Goal: Task Accomplishment & Management: Use online tool/utility

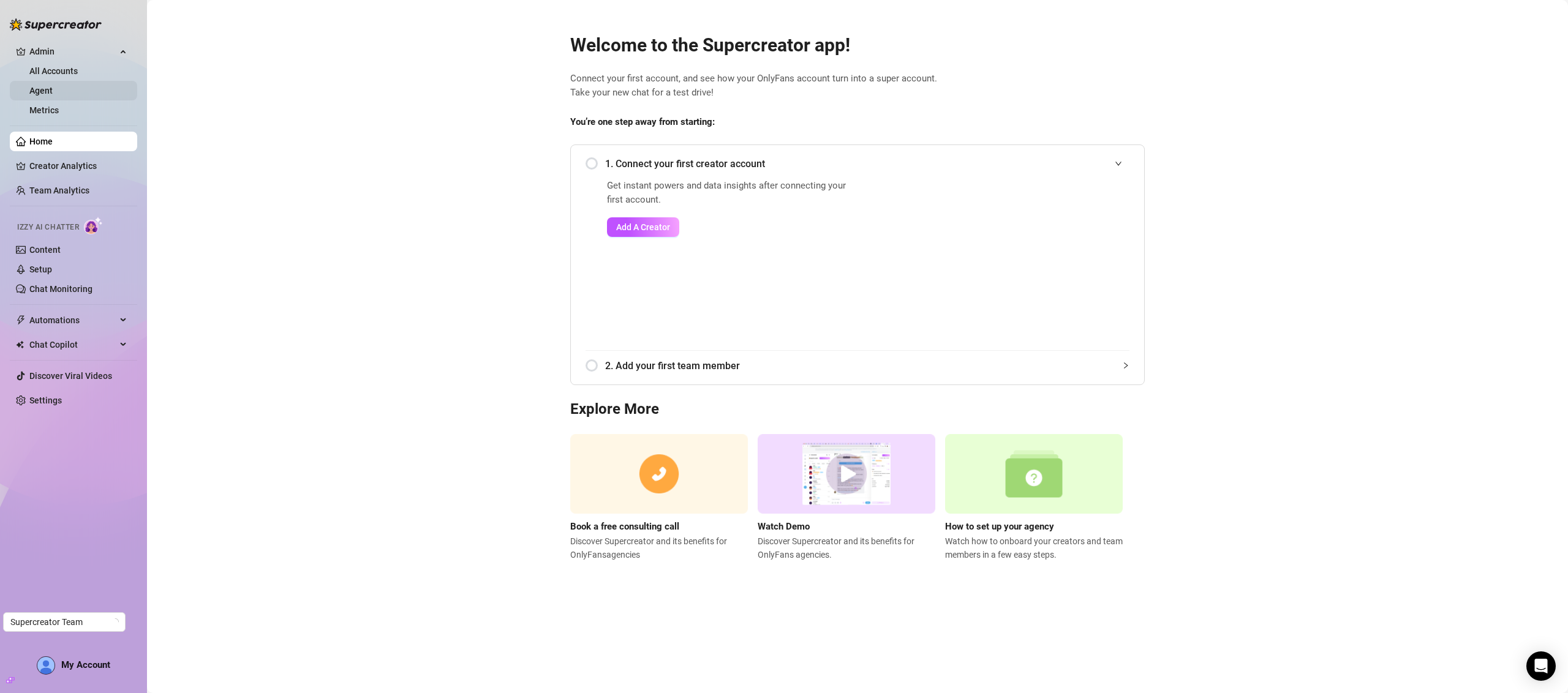
click at [47, 86] on link "Agent" at bounding box center [41, 91] width 24 height 10
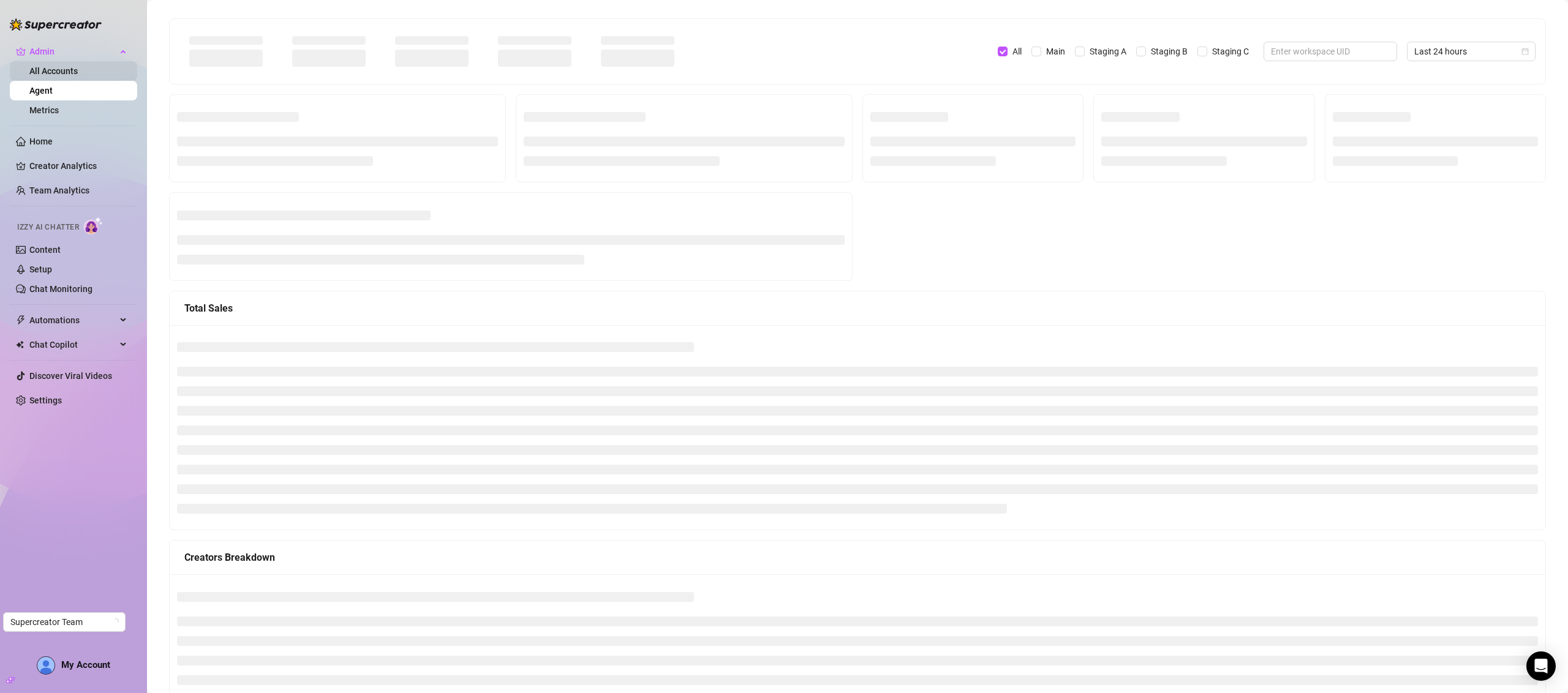
click at [78, 69] on link "All Accounts" at bounding box center [54, 71] width 49 height 10
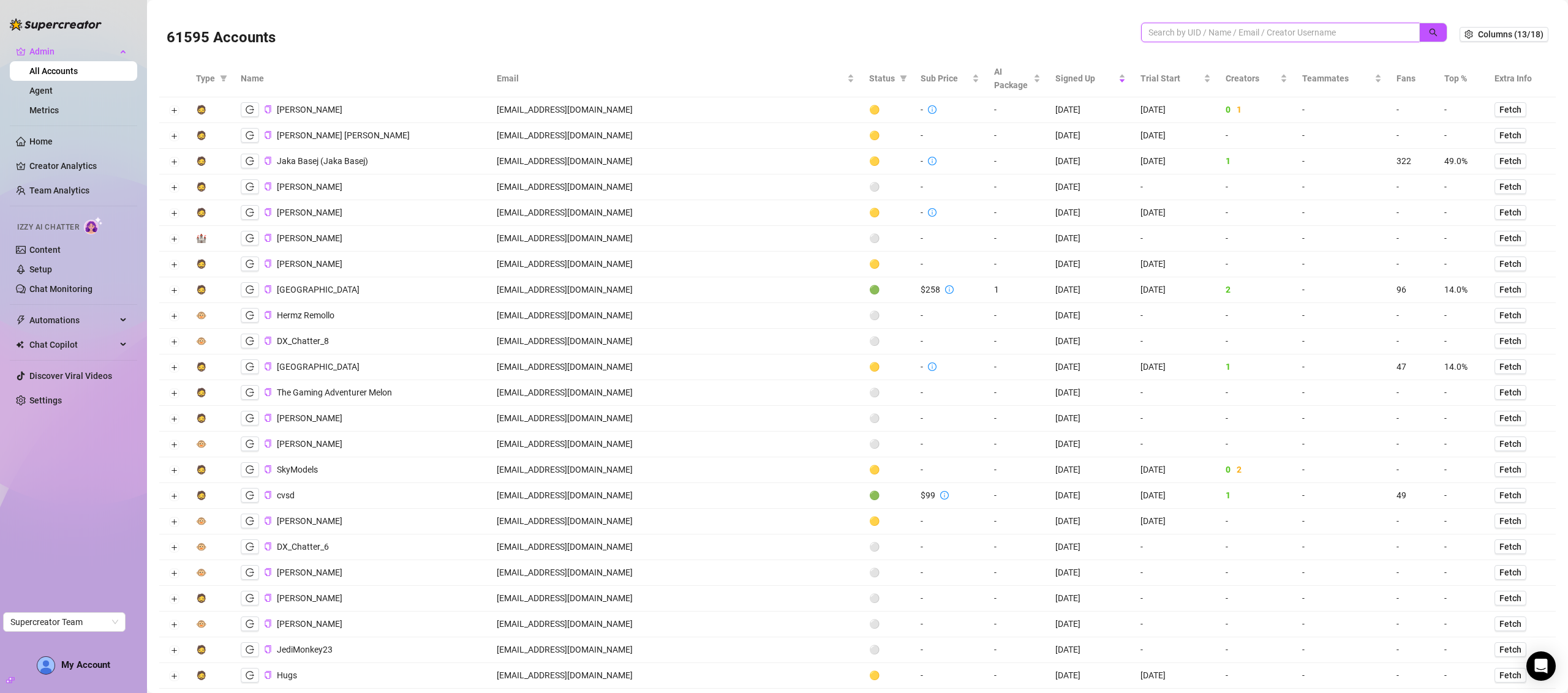
click at [1189, 34] on input "search" at bounding box center [1275, 32] width 254 height 14
paste input "TxV2jhwEruf1XDW9vehOjN5vT2C2"
type input "TxV2jhwEruf1XDW9vehOjN5vT2C2"
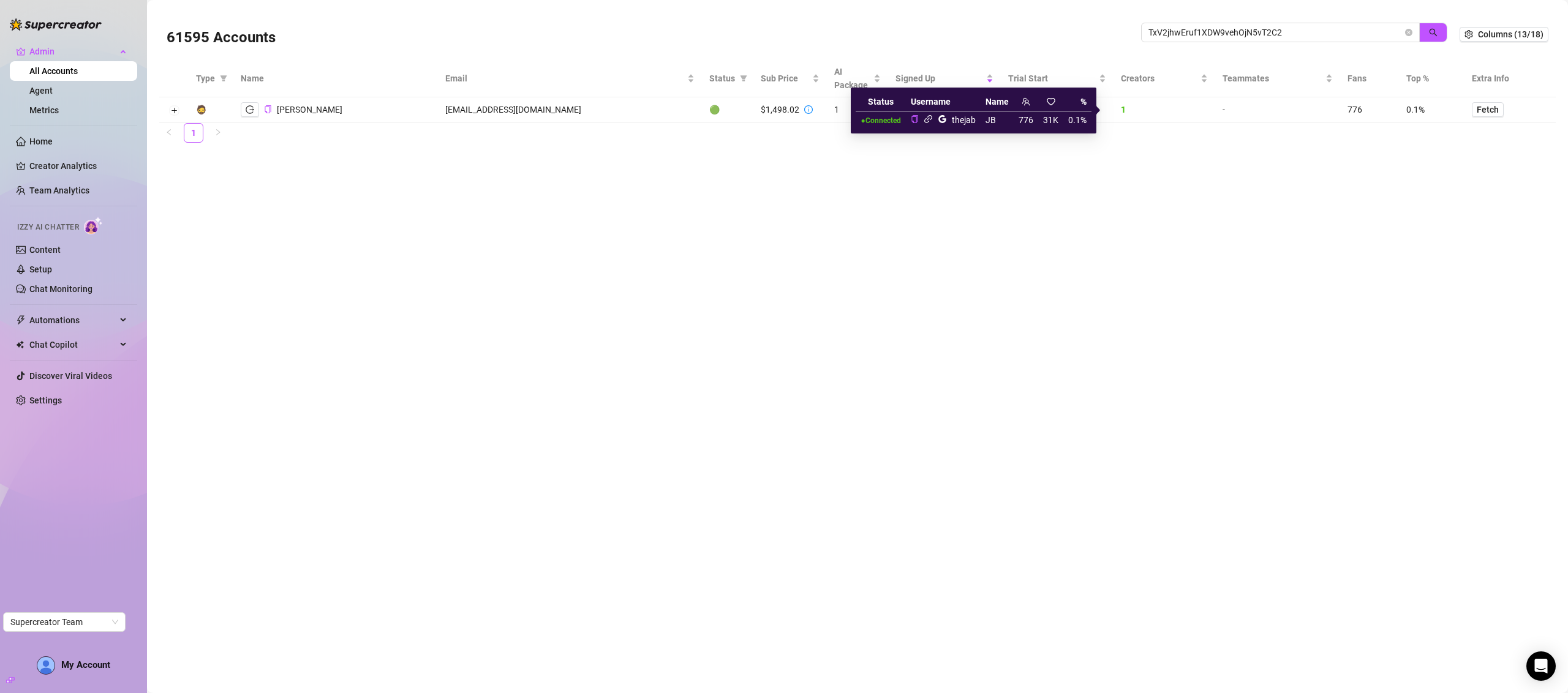
click at [927, 117] on icon "link" at bounding box center [928, 119] width 9 height 9
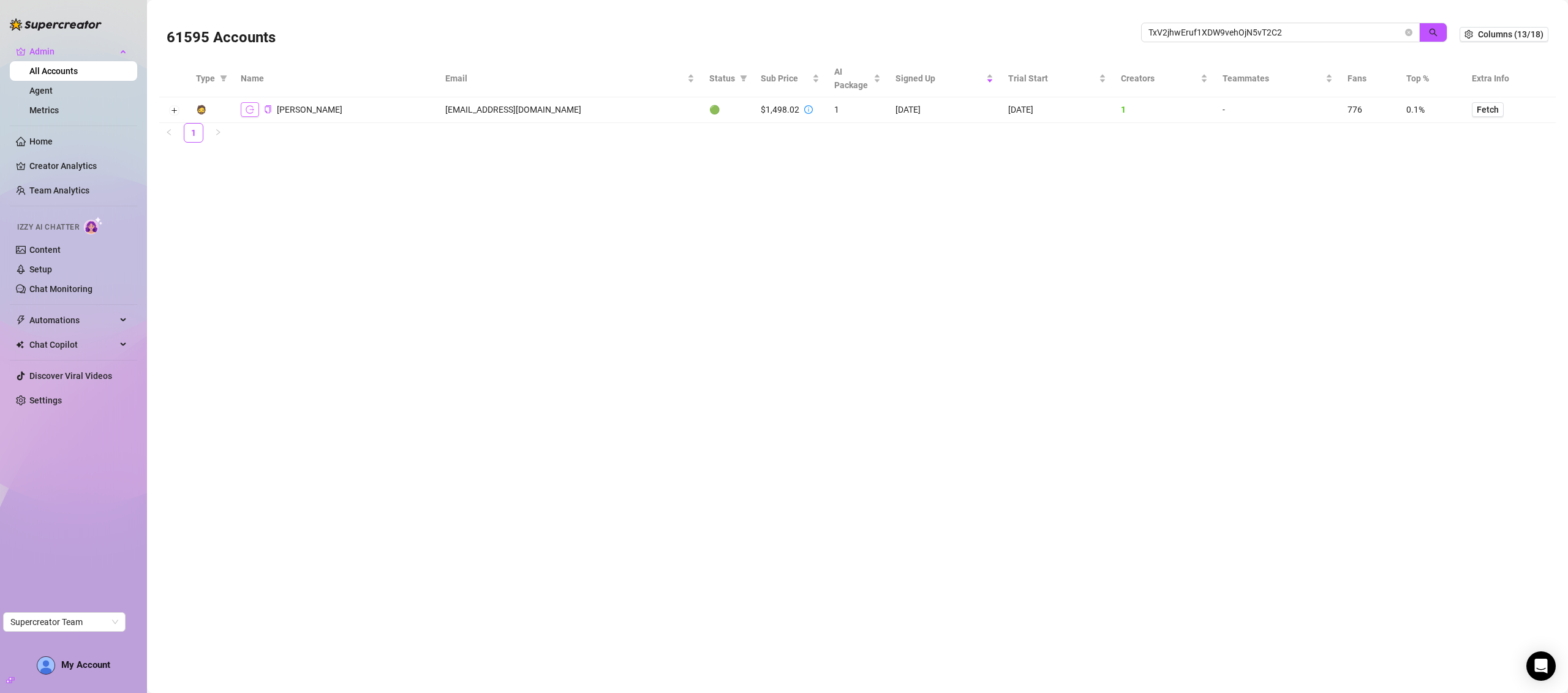
click at [250, 112] on icon "logout" at bounding box center [250, 109] width 9 height 9
click at [505, 114] on td "[EMAIL_ADDRESS][DOMAIN_NAME]" at bounding box center [570, 110] width 264 height 26
copy td "[EMAIL_ADDRESS][DOMAIN_NAME]"
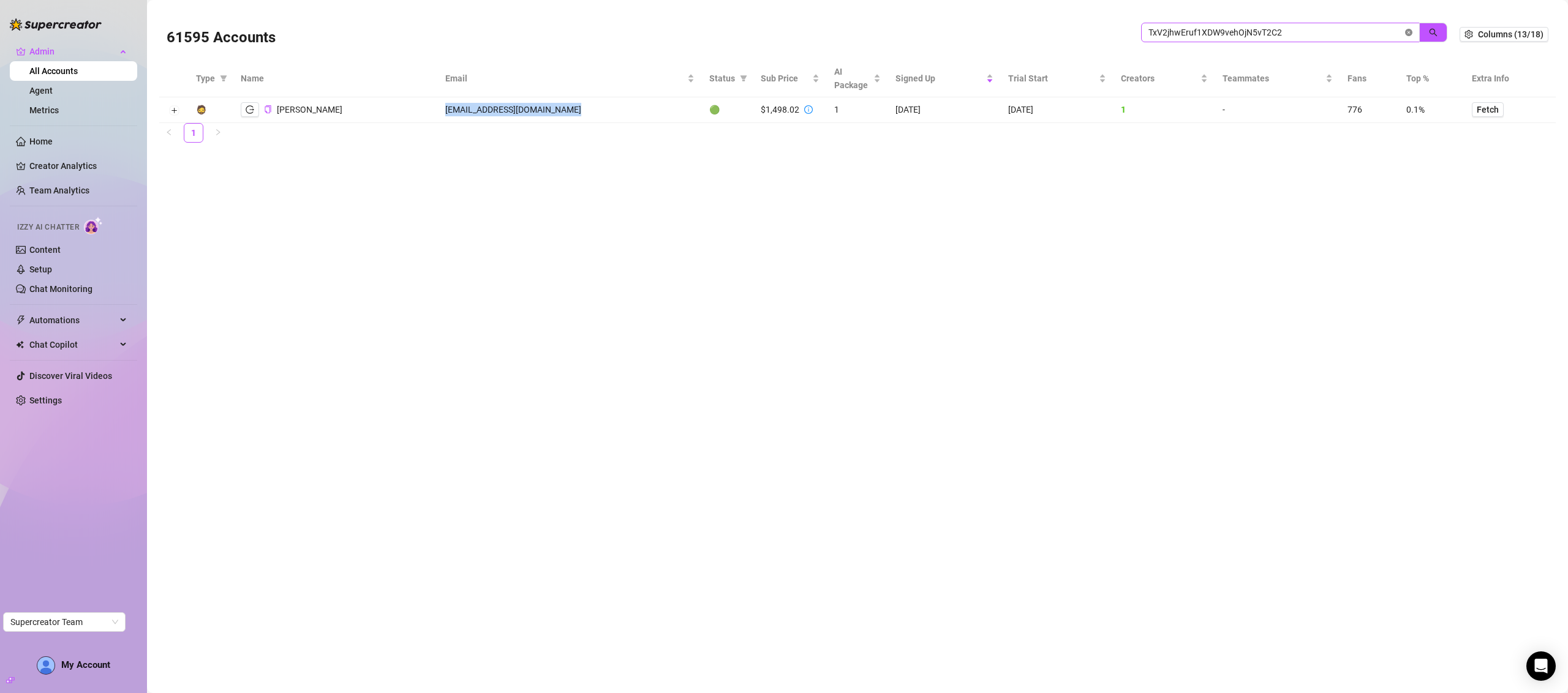
click at [1406, 31] on icon "close-circle" at bounding box center [1409, 32] width 7 height 7
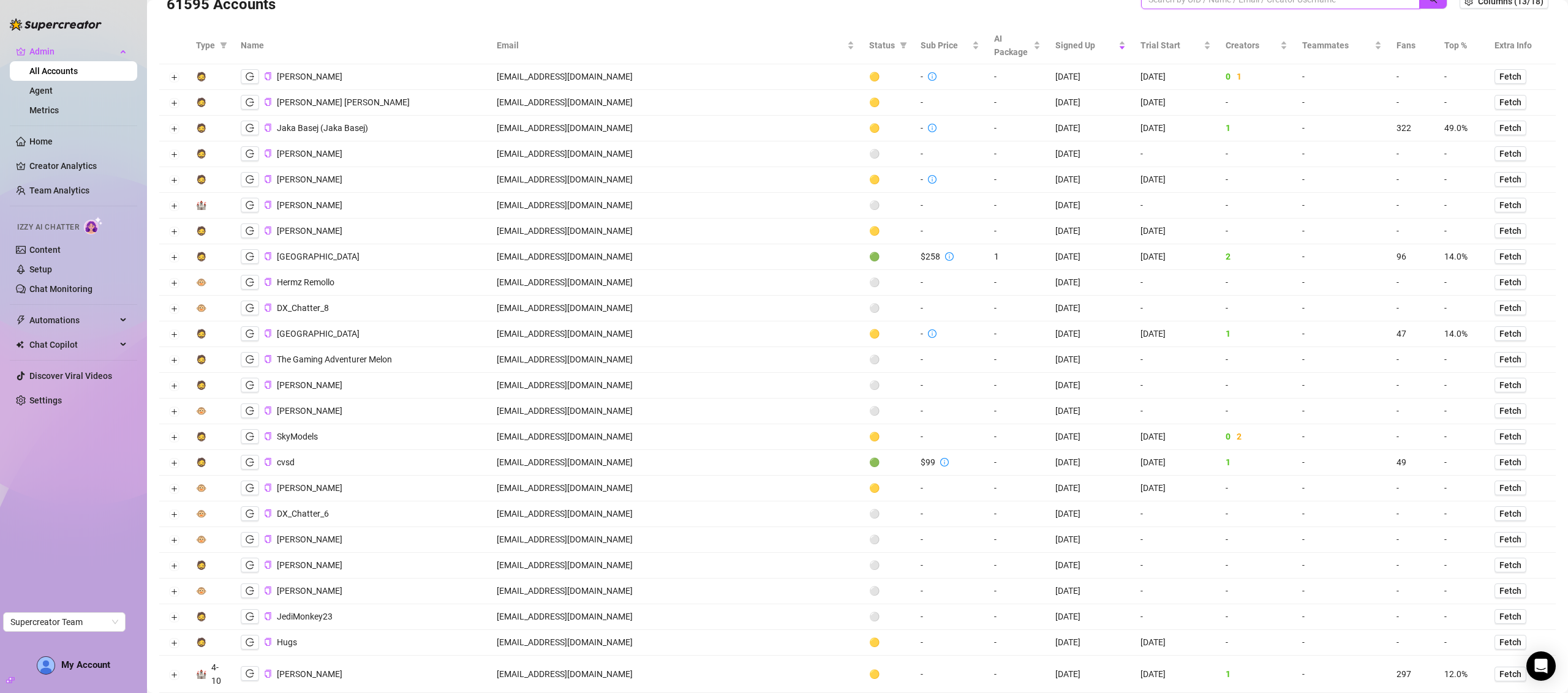
scroll to position [48, 0]
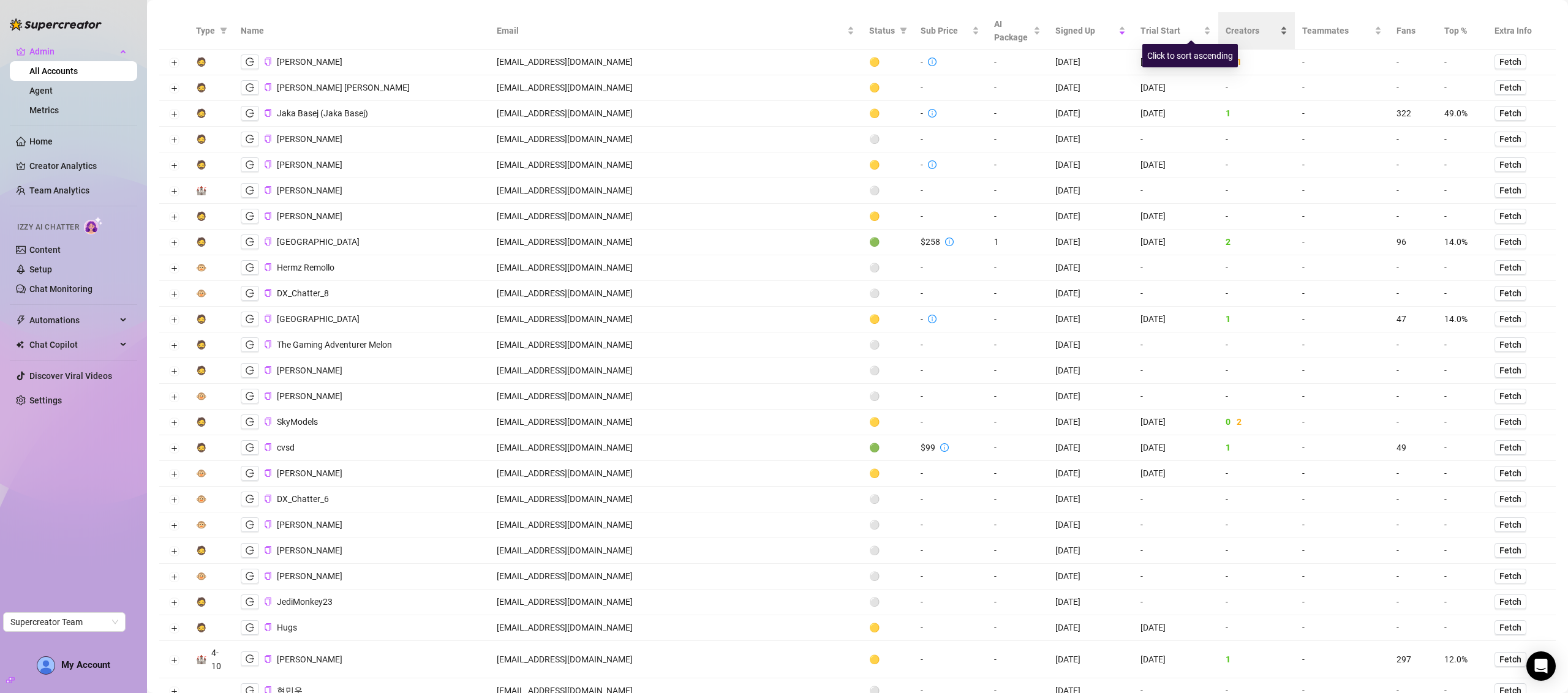
click at [1229, 27] on div "Creators" at bounding box center [1257, 30] width 62 height 14
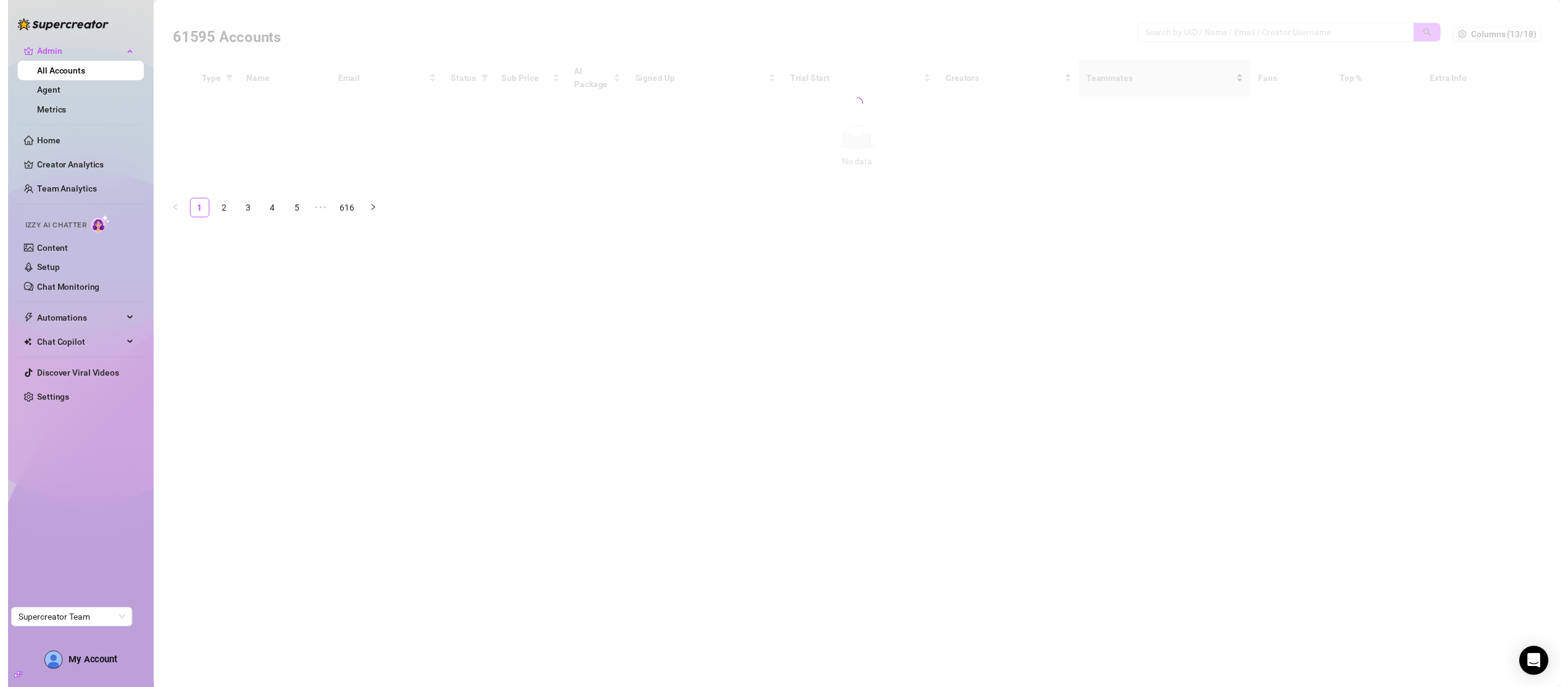
scroll to position [0, 0]
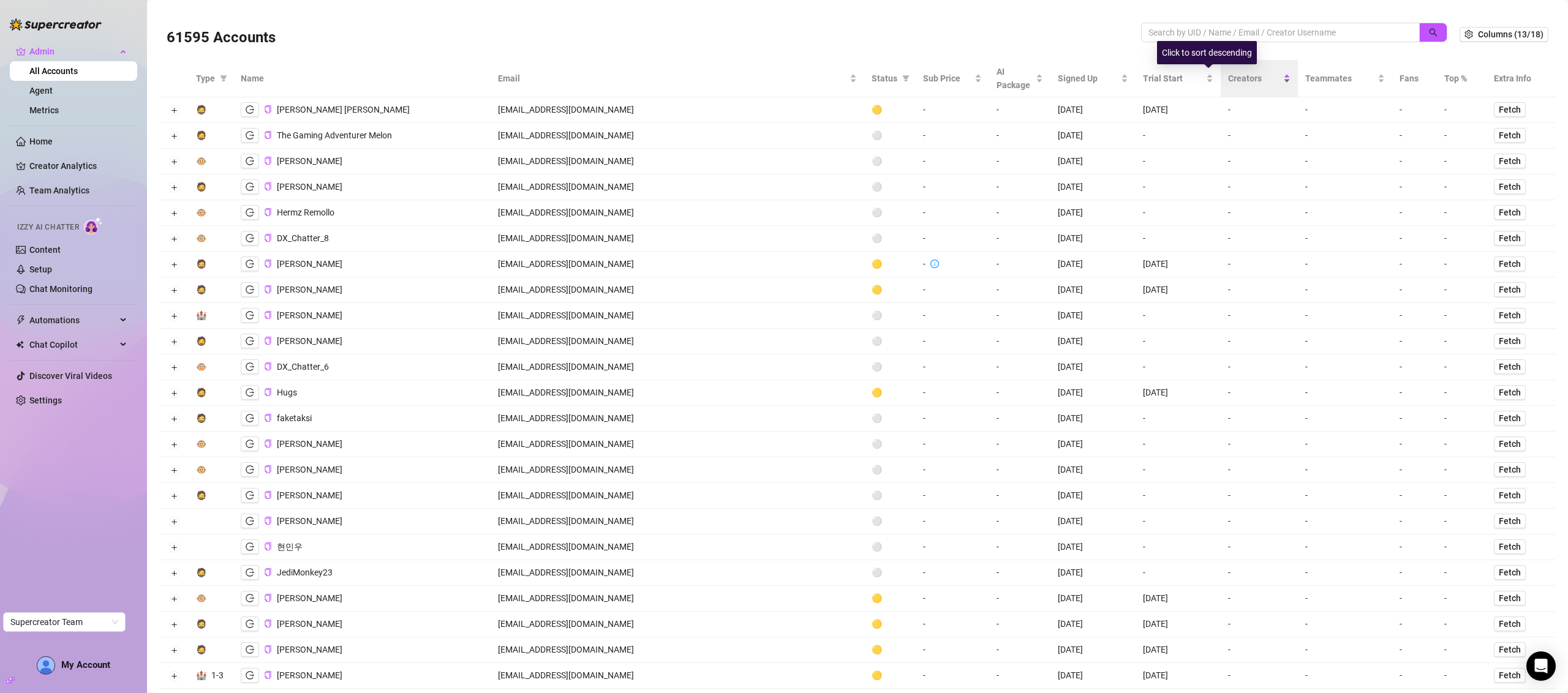
click at [1238, 82] on div "Creators" at bounding box center [1259, 78] width 62 height 14
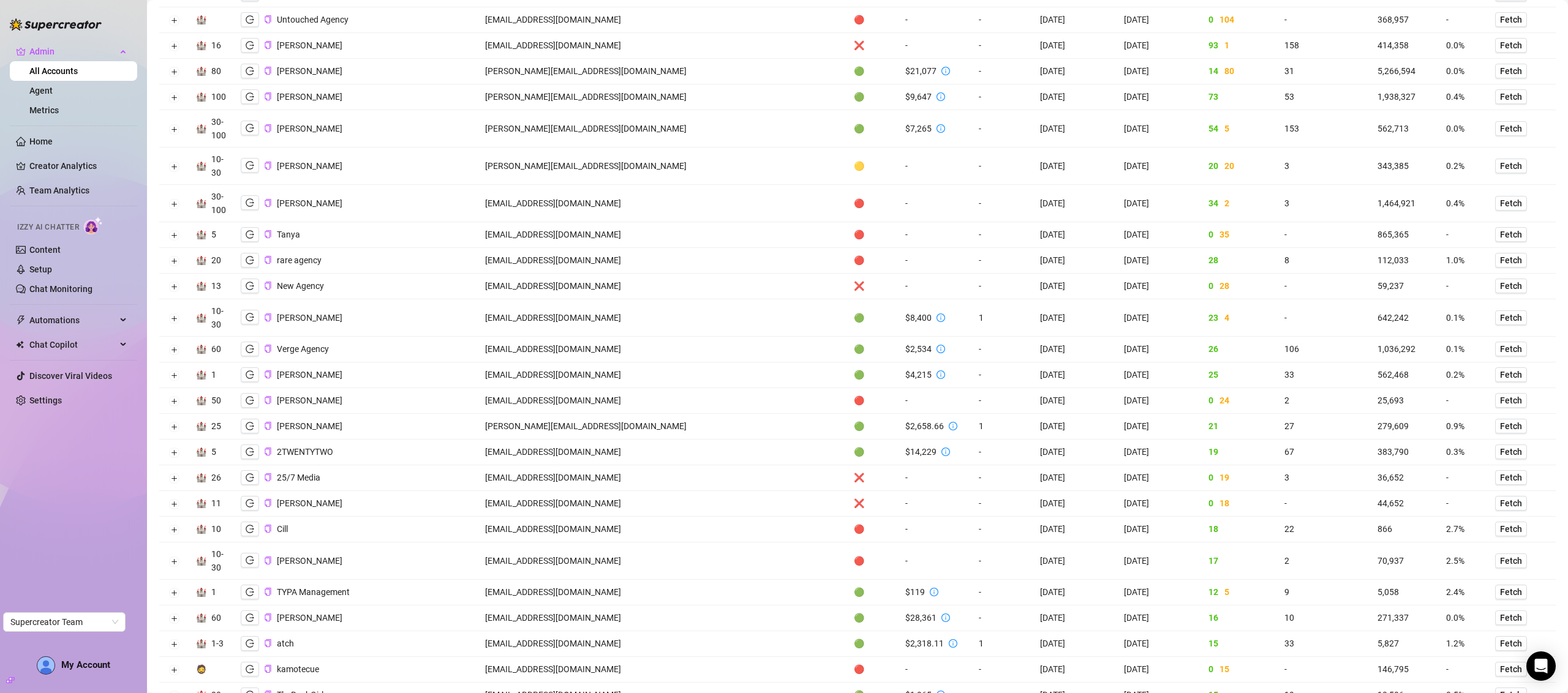
scroll to position [224, 0]
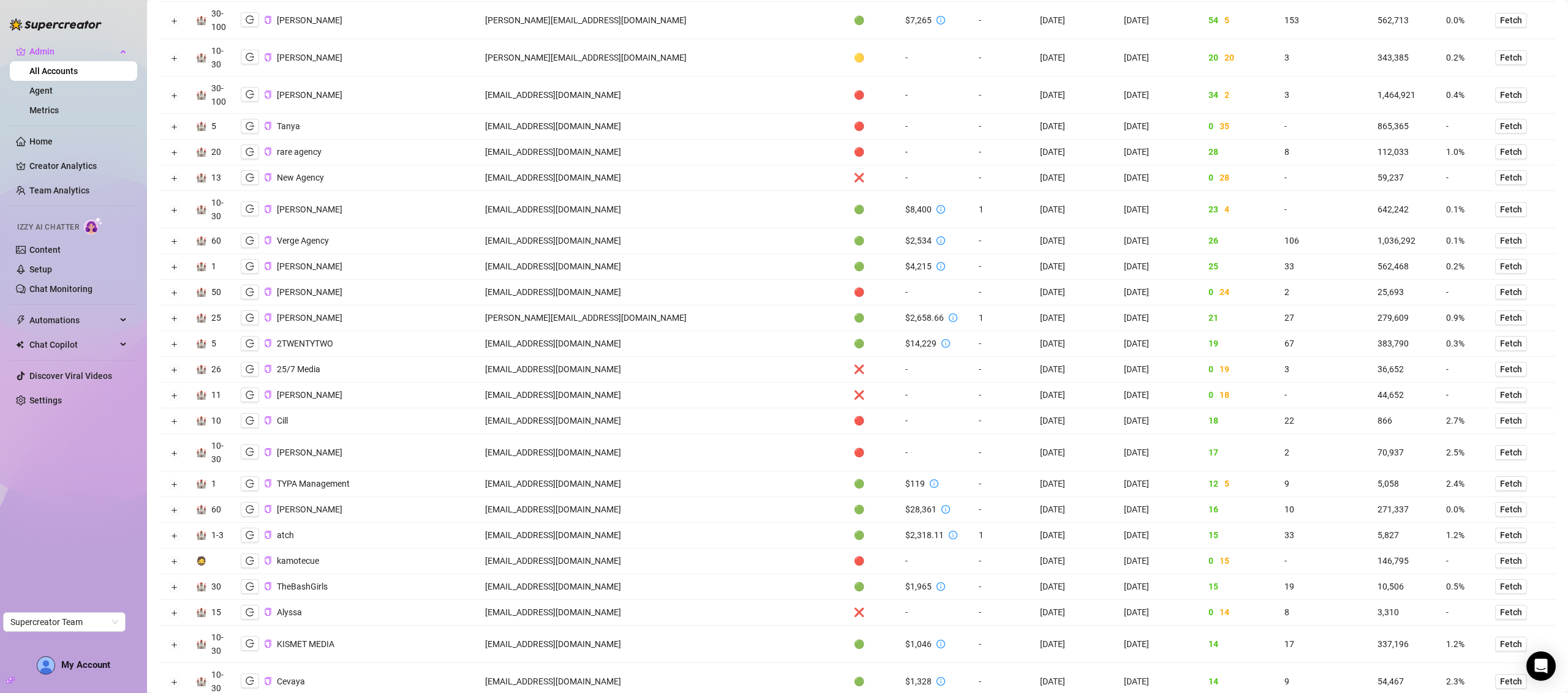
click at [550, 159] on td "[EMAIL_ADDRESS][DOMAIN_NAME]" at bounding box center [662, 152] width 369 height 26
click at [547, 159] on td "[EMAIL_ADDRESS][DOMAIN_NAME]" at bounding box center [662, 152] width 369 height 26
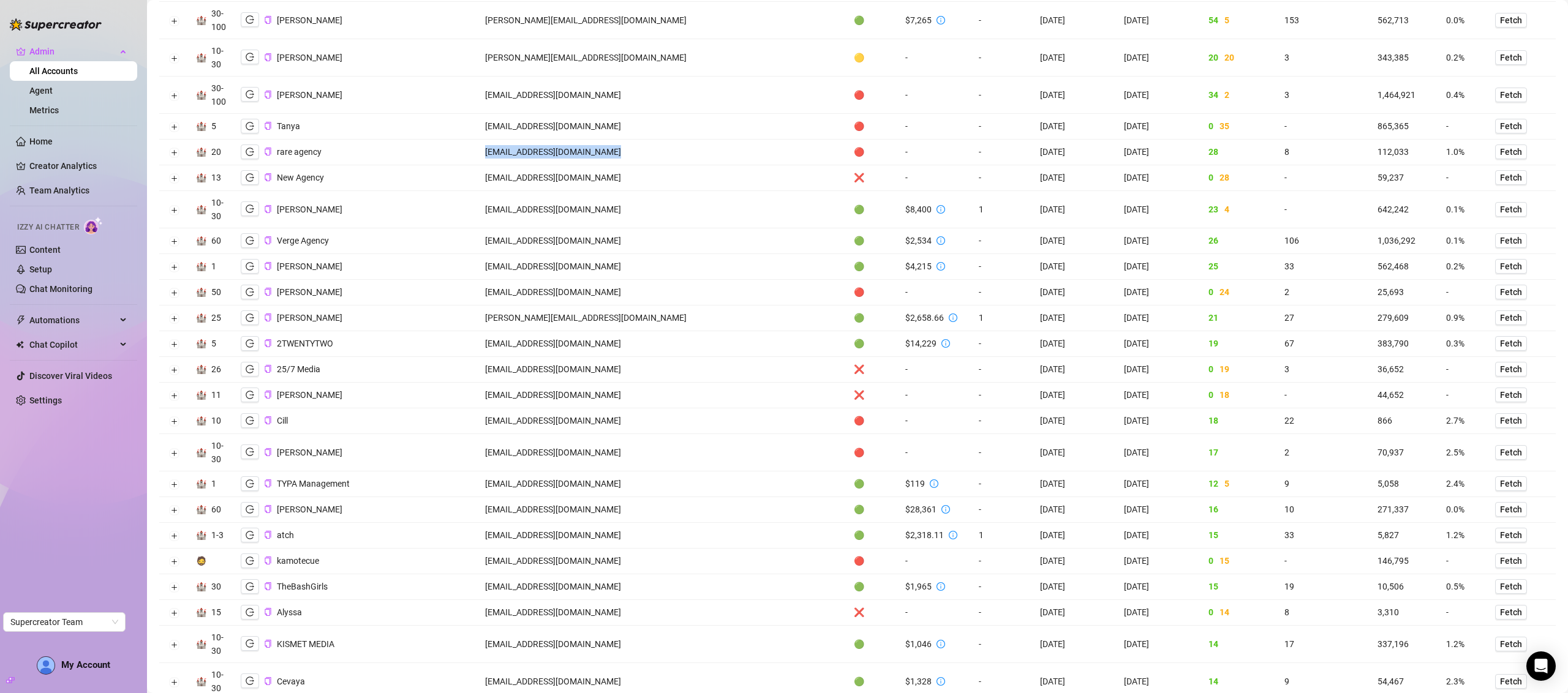
click at [547, 159] on td "[EMAIL_ADDRESS][DOMAIN_NAME]" at bounding box center [662, 152] width 369 height 26
click at [540, 160] on td "[EMAIL_ADDRESS][DOMAIN_NAME]" at bounding box center [662, 152] width 369 height 26
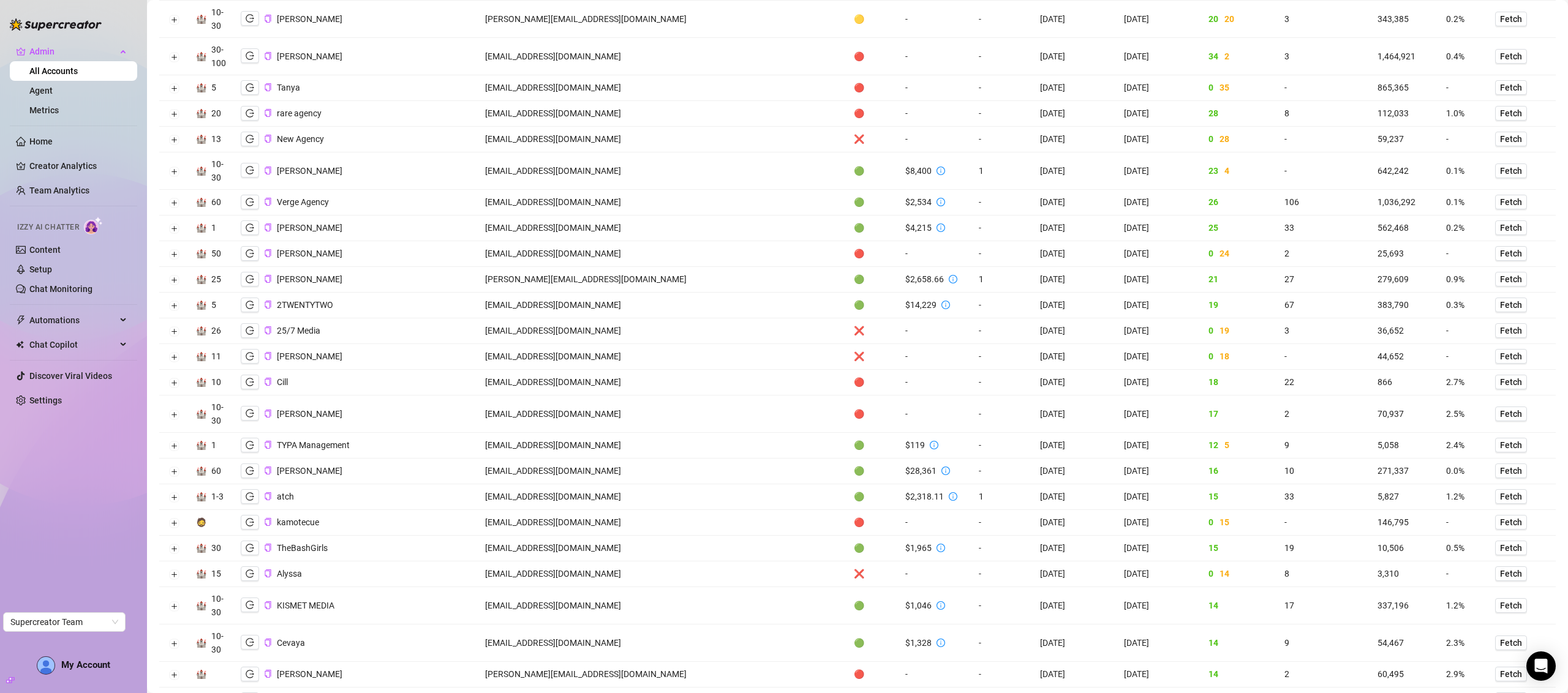
scroll to position [265, 0]
click at [526, 285] on td "[PERSON_NAME][EMAIL_ADDRESS][DOMAIN_NAME]" at bounding box center [662, 277] width 369 height 26
copy td "[PERSON_NAME][EMAIL_ADDRESS][DOMAIN_NAME]"
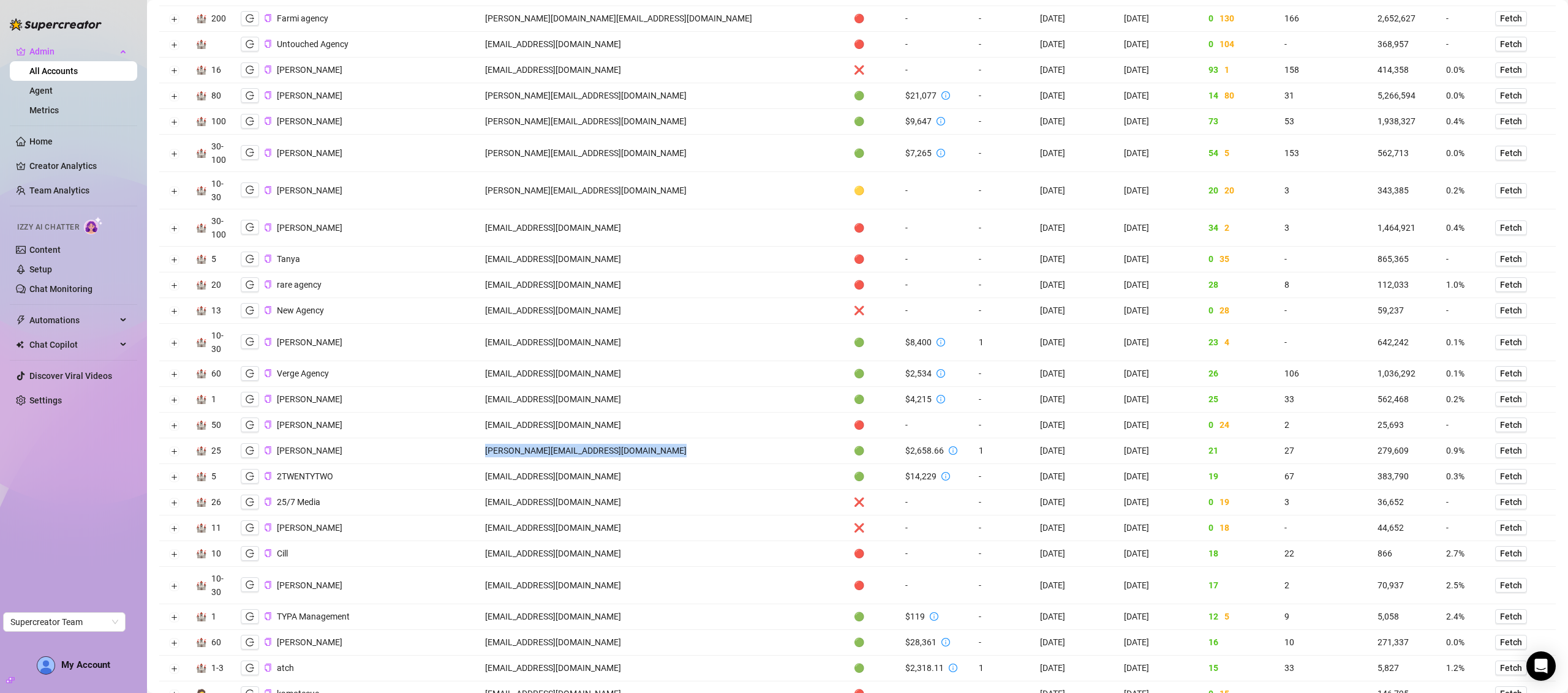
scroll to position [0, 0]
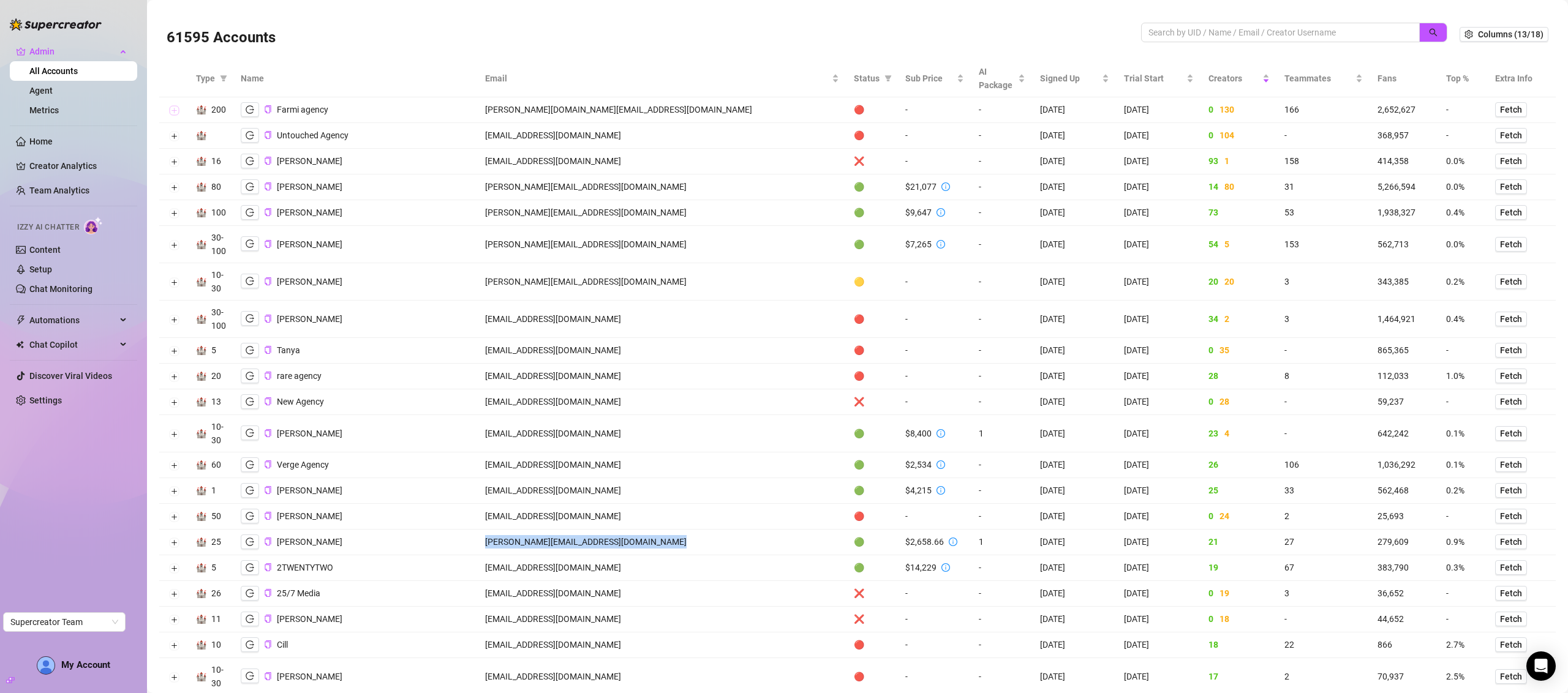
click at [176, 107] on button "Expand row" at bounding box center [174, 111] width 10 height 10
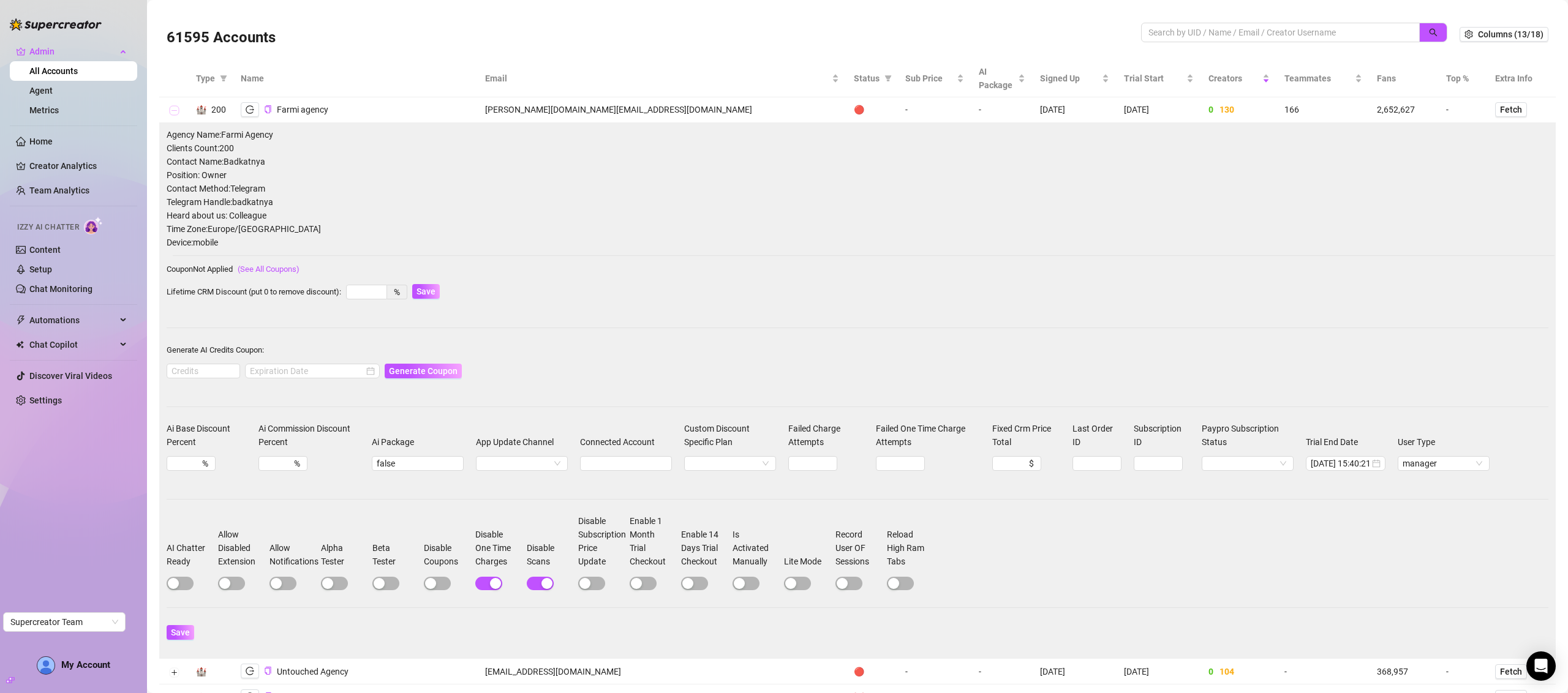
click at [174, 109] on button "Collapse row" at bounding box center [174, 111] width 10 height 10
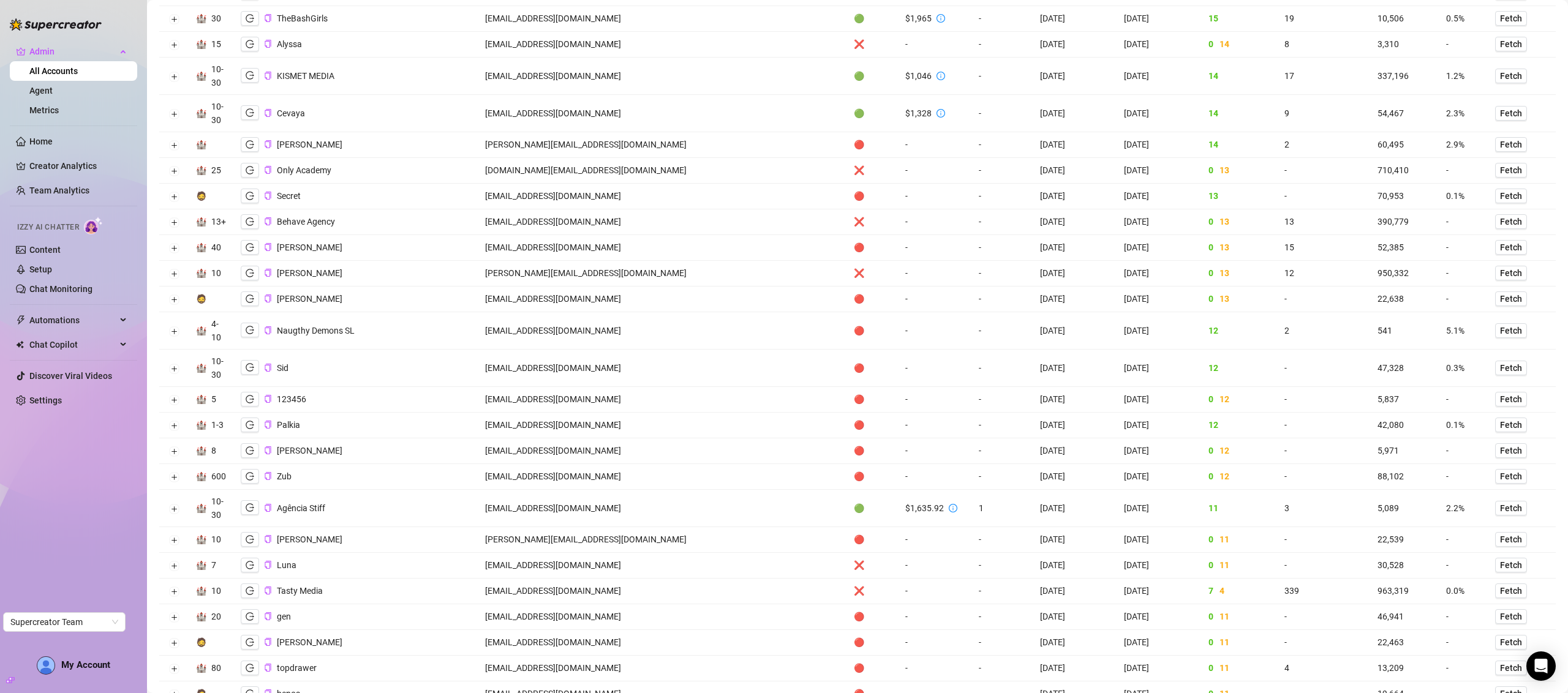
scroll to position [1116, 0]
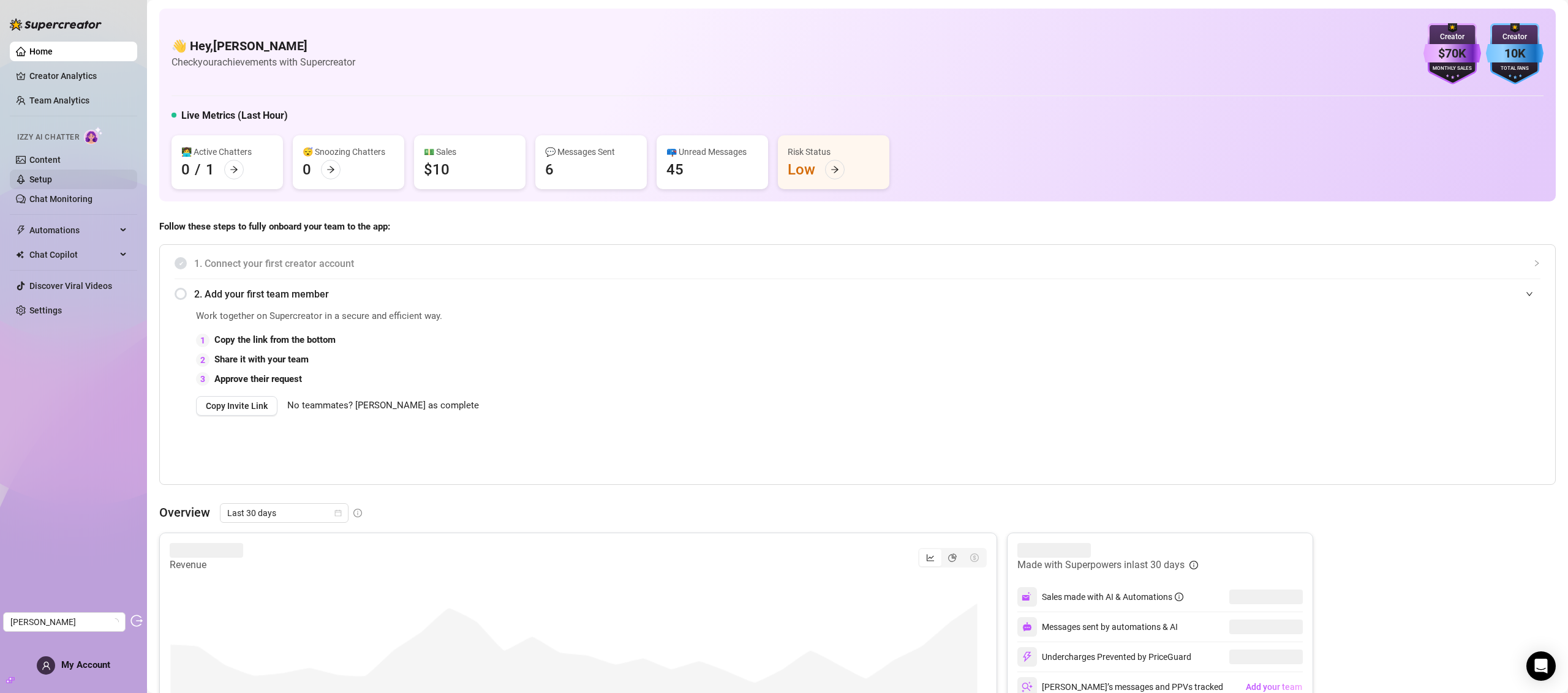
click at [52, 177] on link "Setup" at bounding box center [41, 180] width 23 height 10
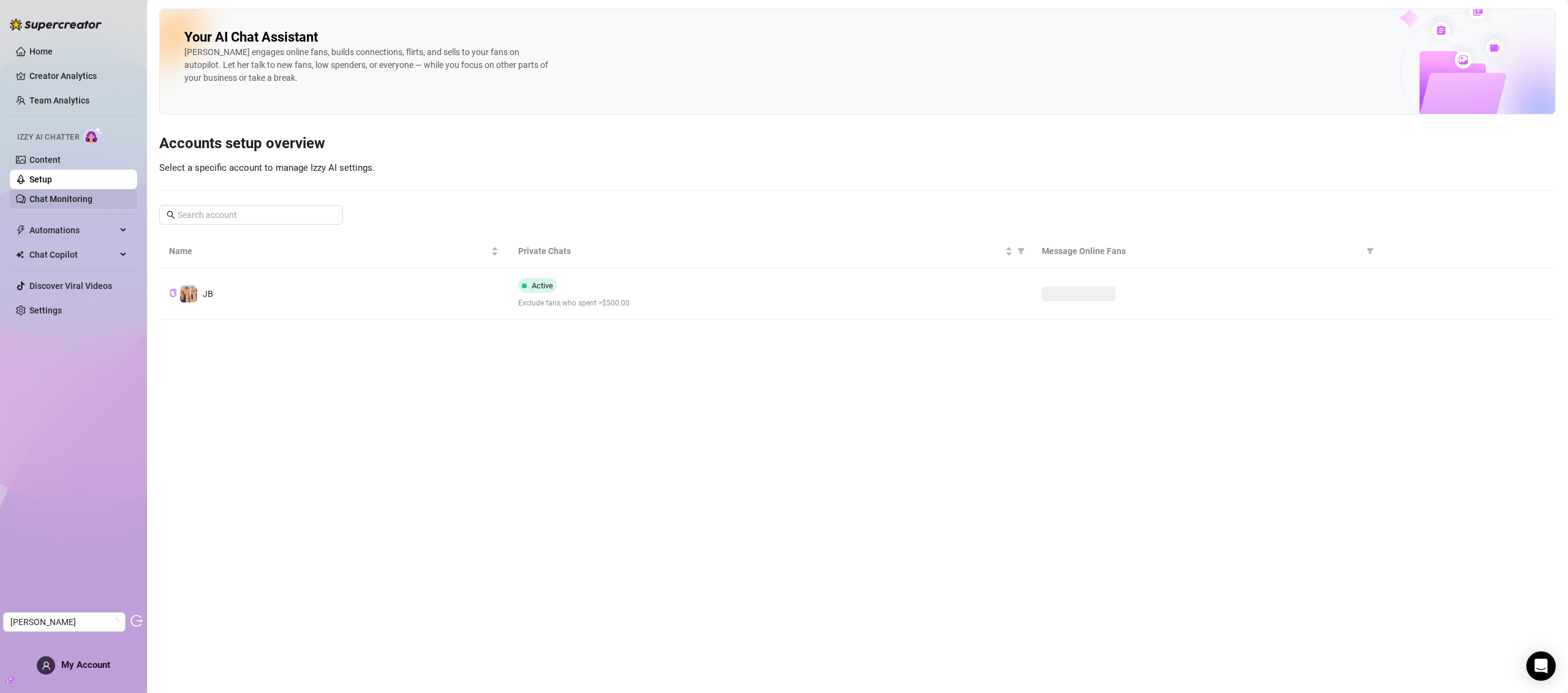
click at [58, 194] on link "Chat Monitoring" at bounding box center [61, 199] width 63 height 10
